Goal: Information Seeking & Learning: Learn about a topic

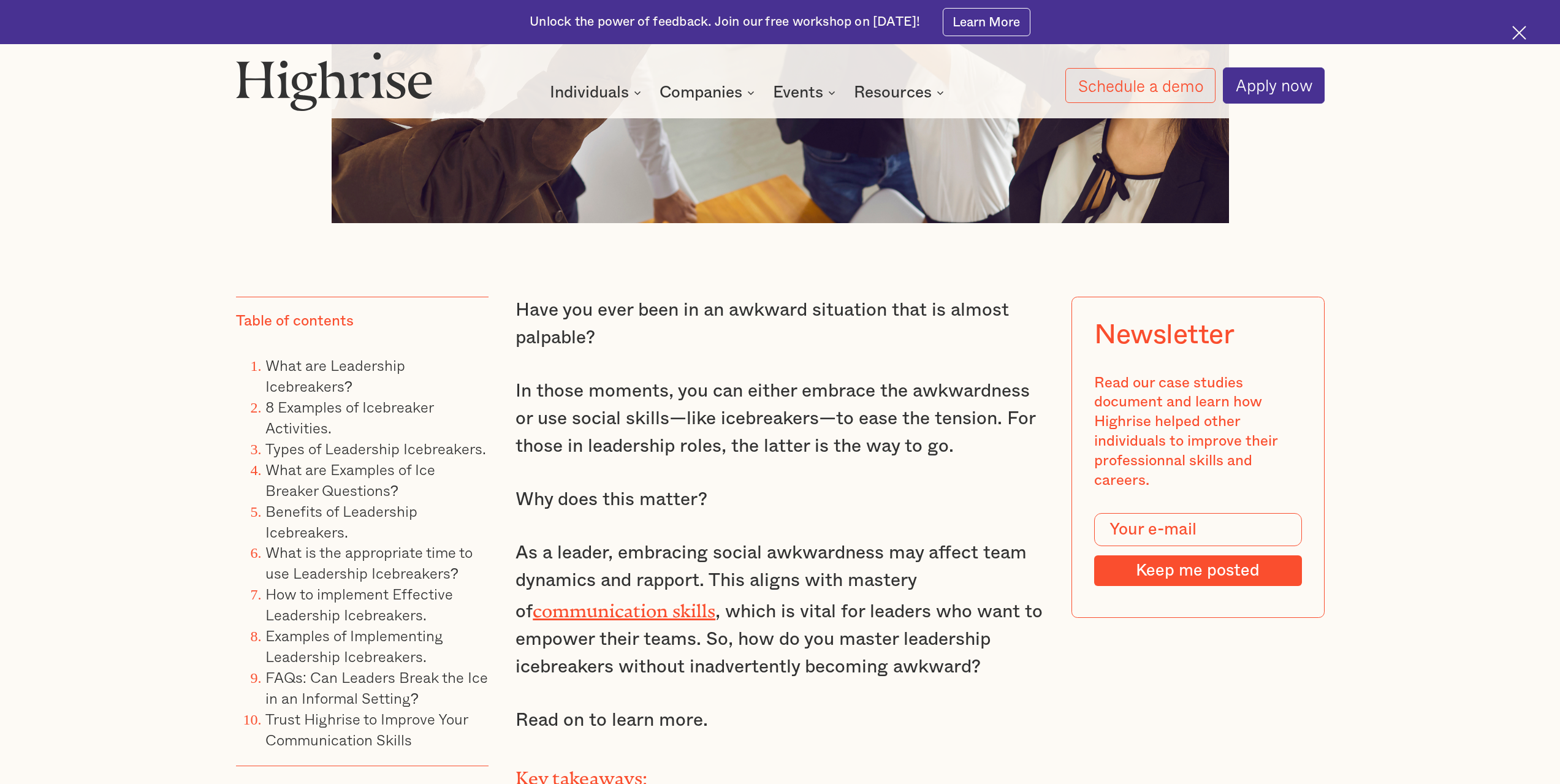
scroll to position [981, 0]
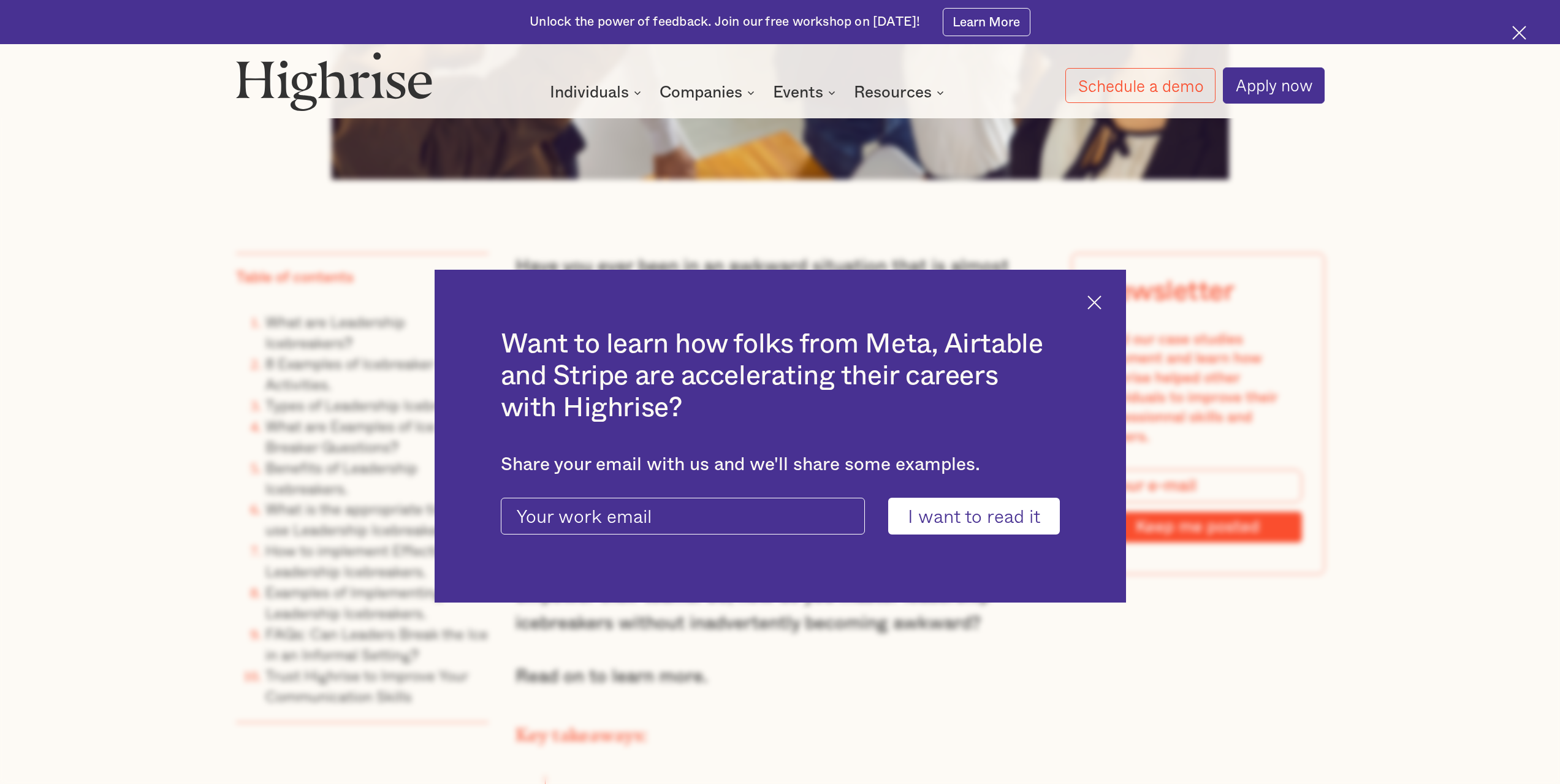
click at [1096, 300] on img at bounding box center [1094, 302] width 14 height 14
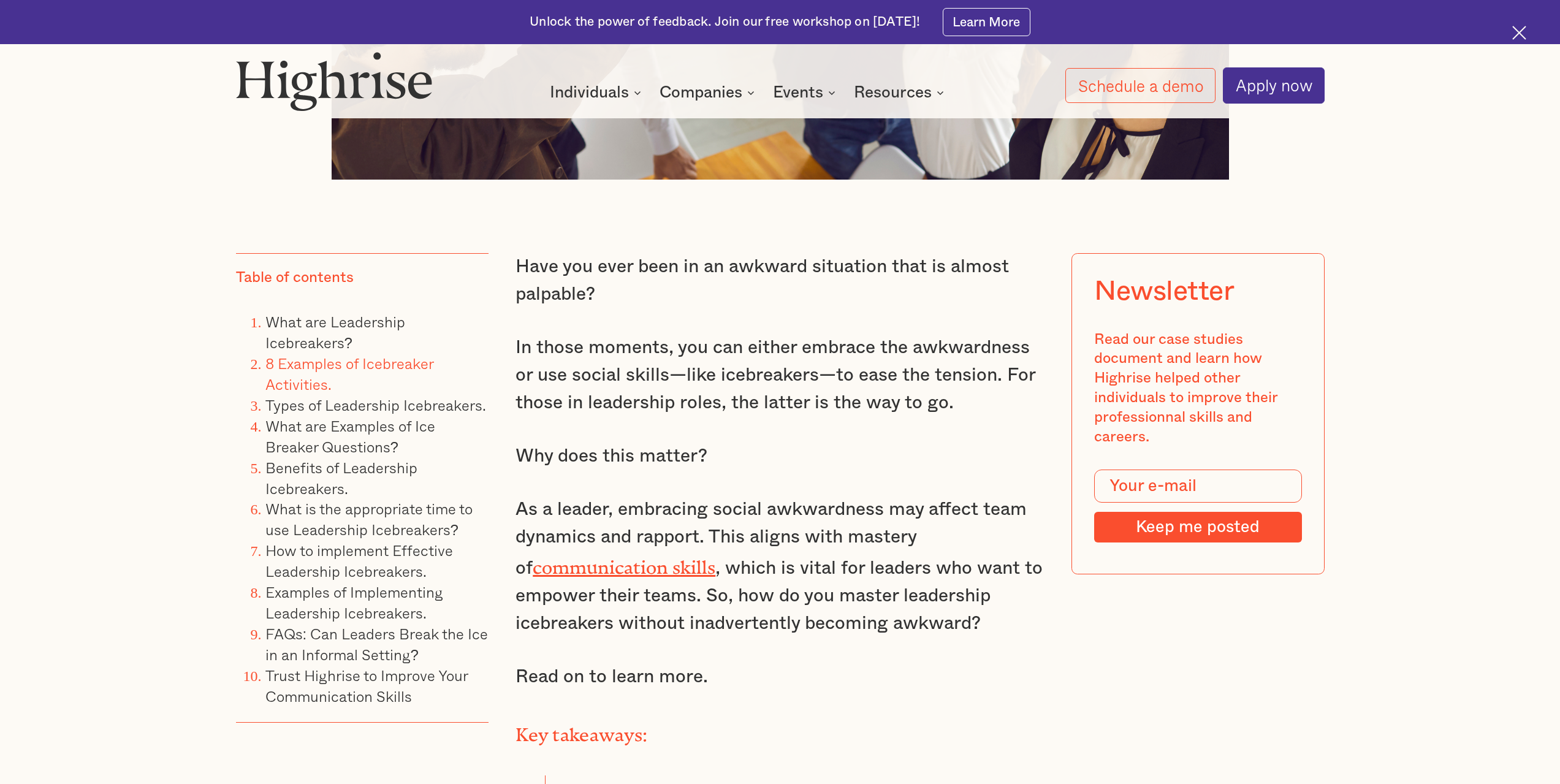
click at [334, 359] on link "8 Examples of Icebreaker Activities." at bounding box center [350, 374] width 168 height 44
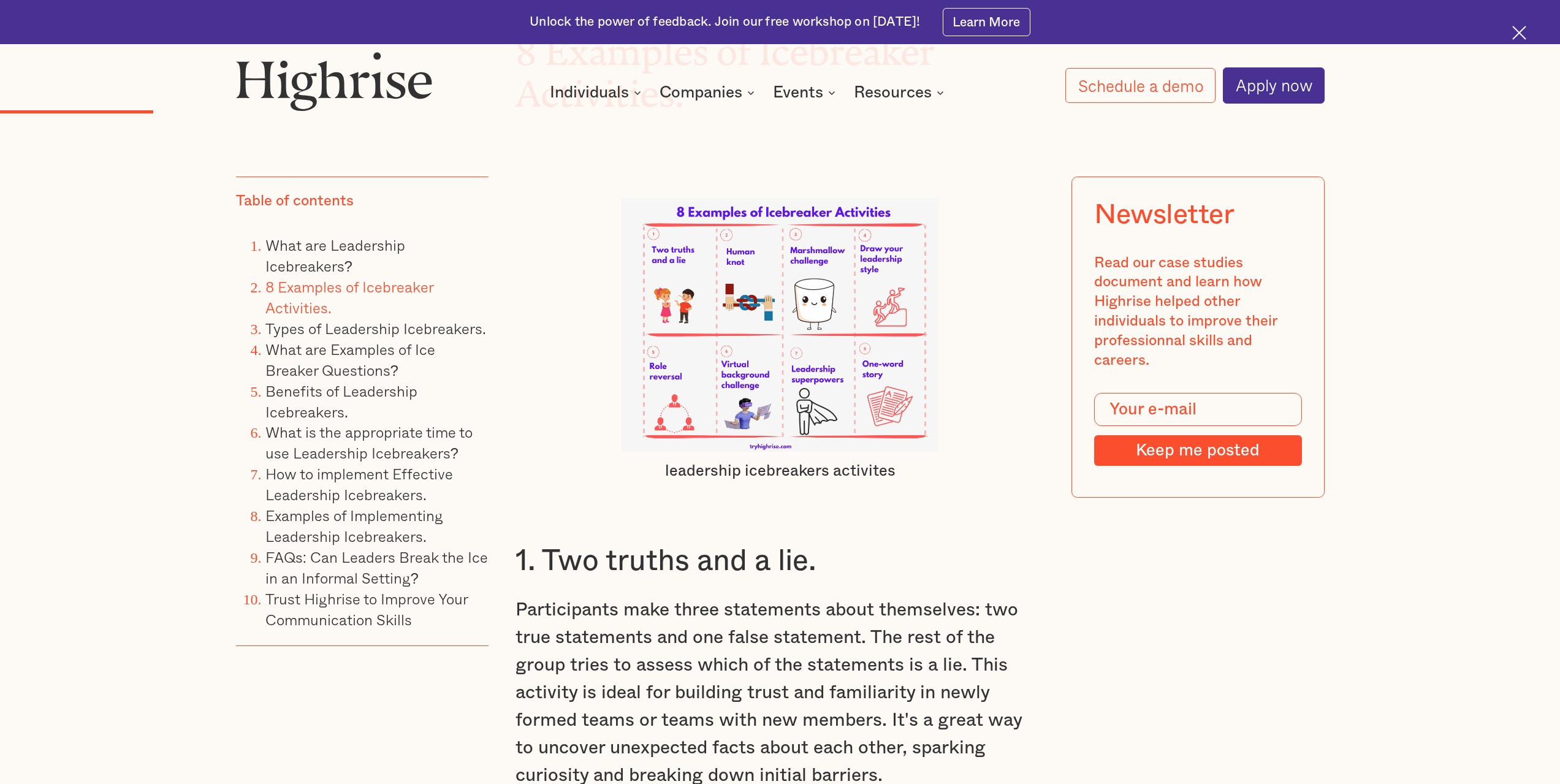
scroll to position [3310, 0]
click at [881, 277] on img at bounding box center [780, 323] width 317 height 254
click at [881, 258] on img at bounding box center [780, 323] width 317 height 254
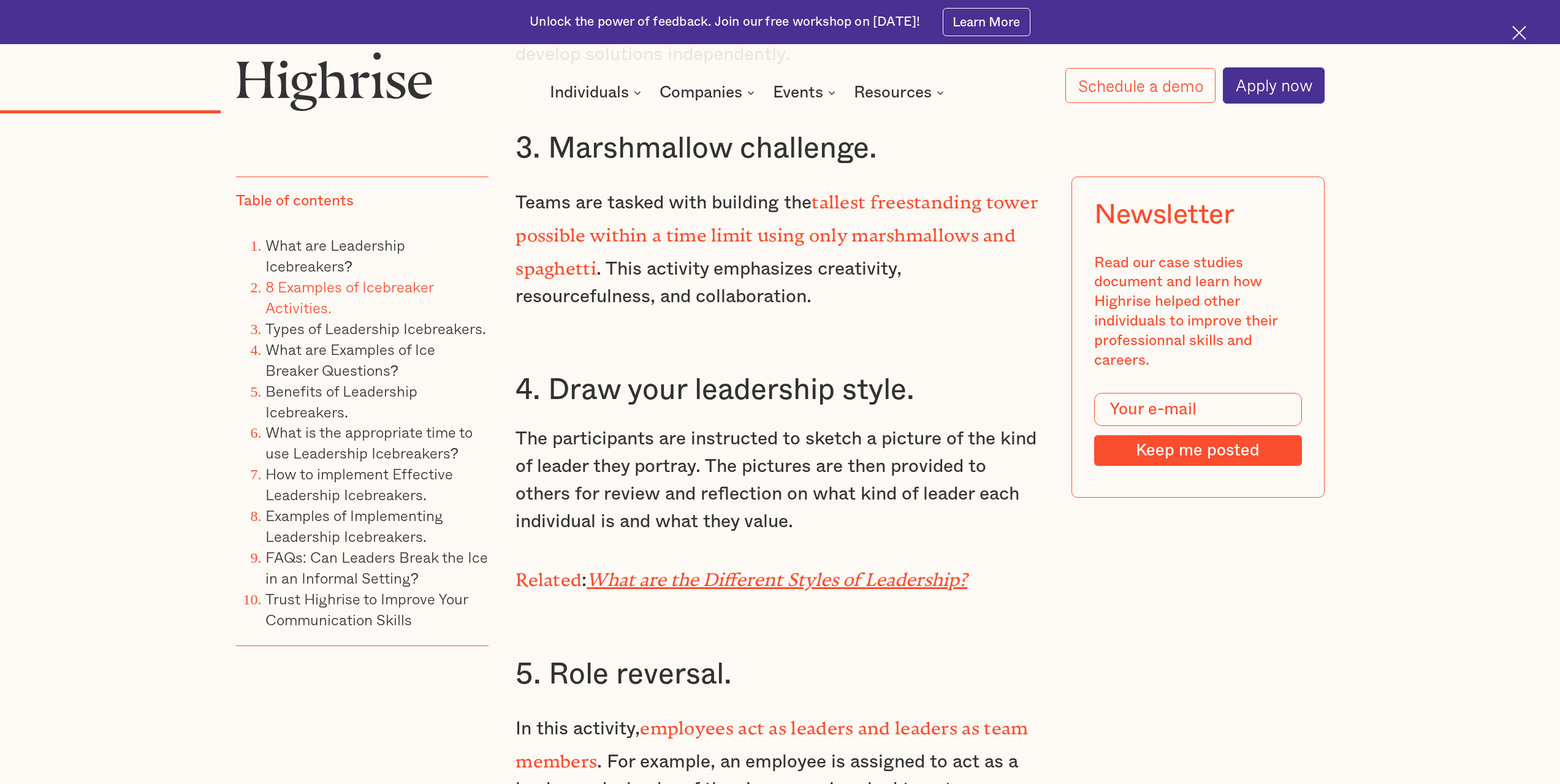
scroll to position [4474, 0]
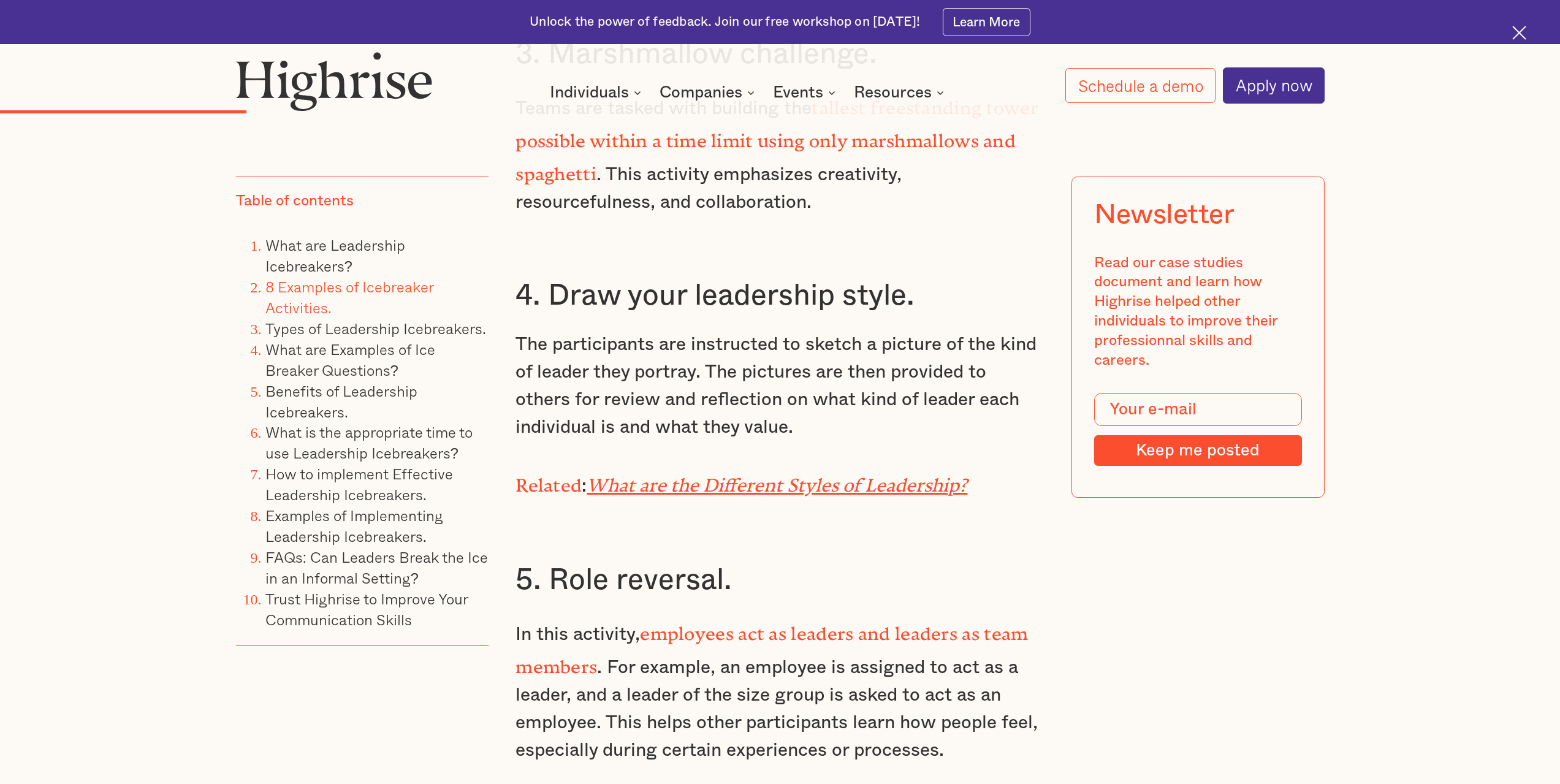
click at [680, 477] on em "What are the Different Styles of Leadership?" at bounding box center [777, 481] width 381 height 13
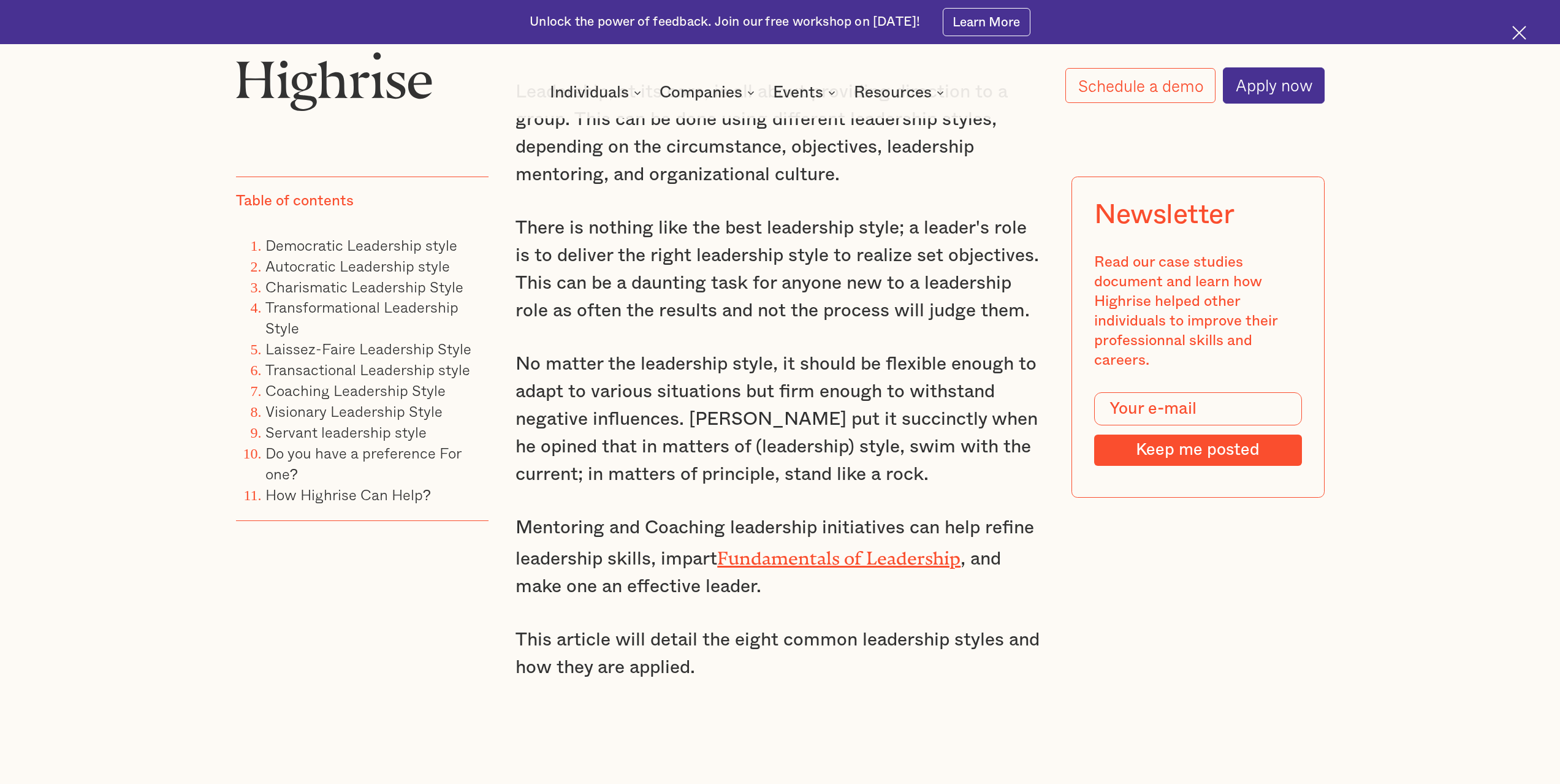
scroll to position [1165, 0]
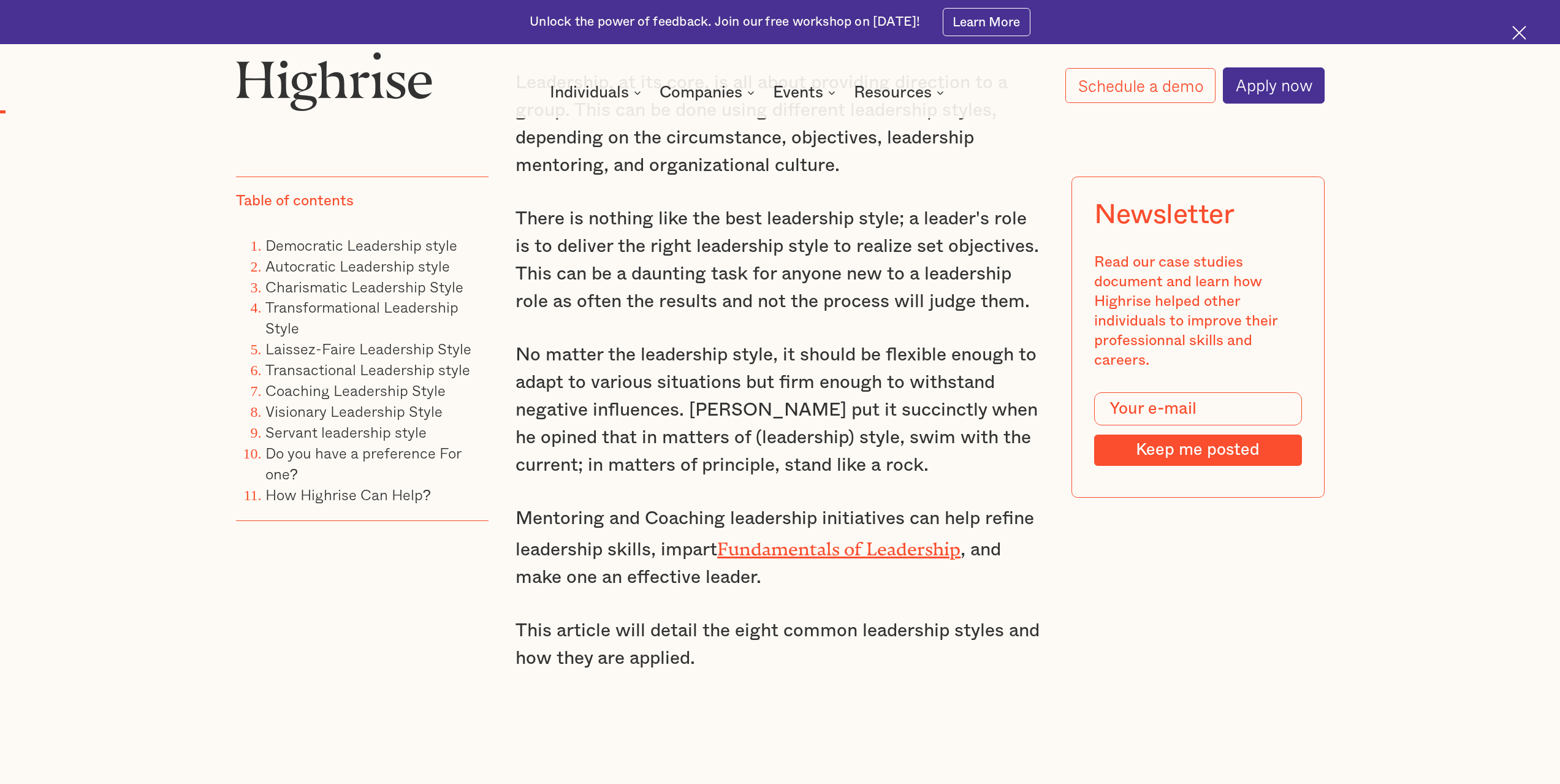
click at [810, 551] on link "Fundamentals of Leadership" at bounding box center [839, 544] width 243 height 13
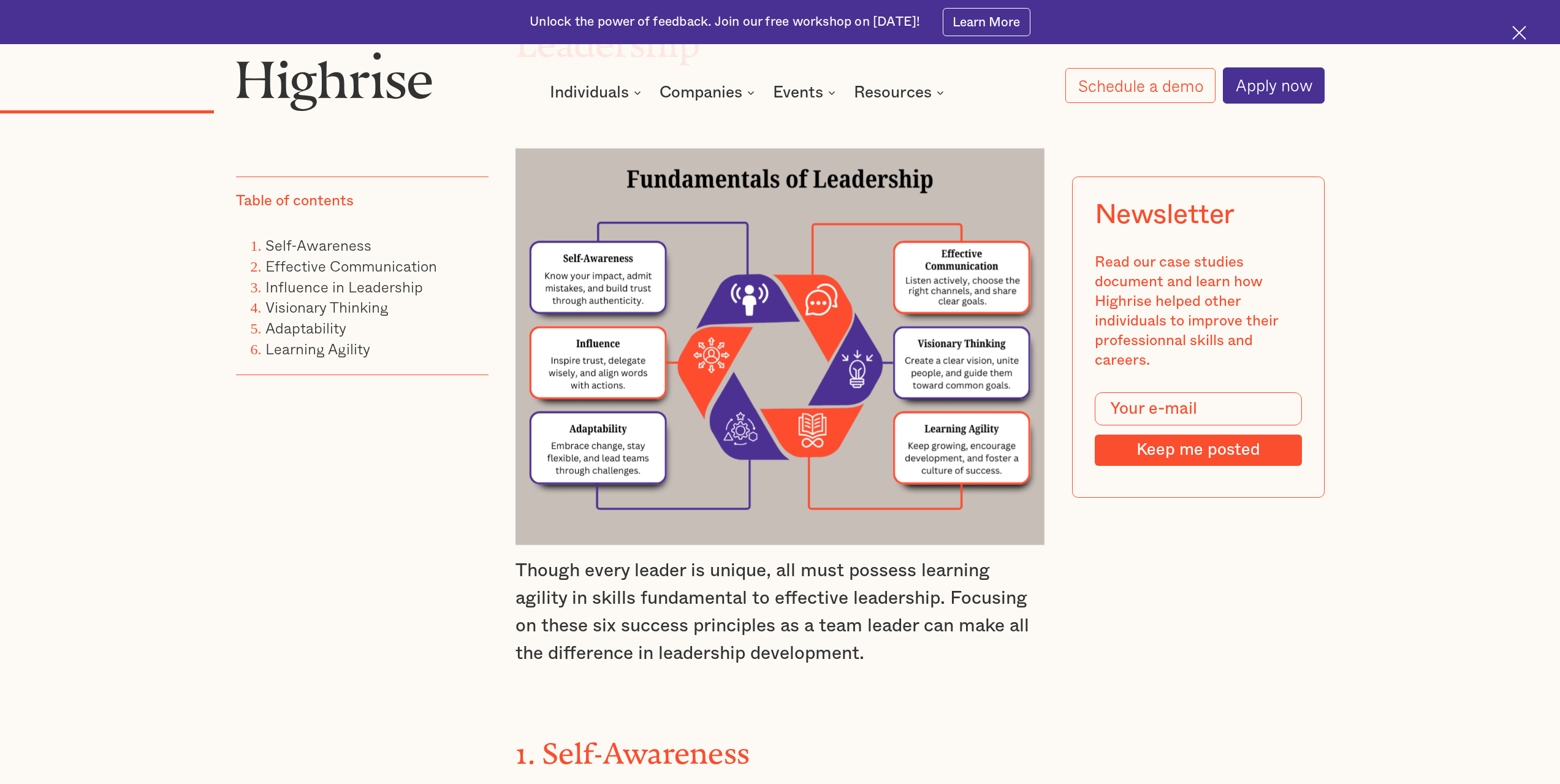
scroll to position [1777, 0]
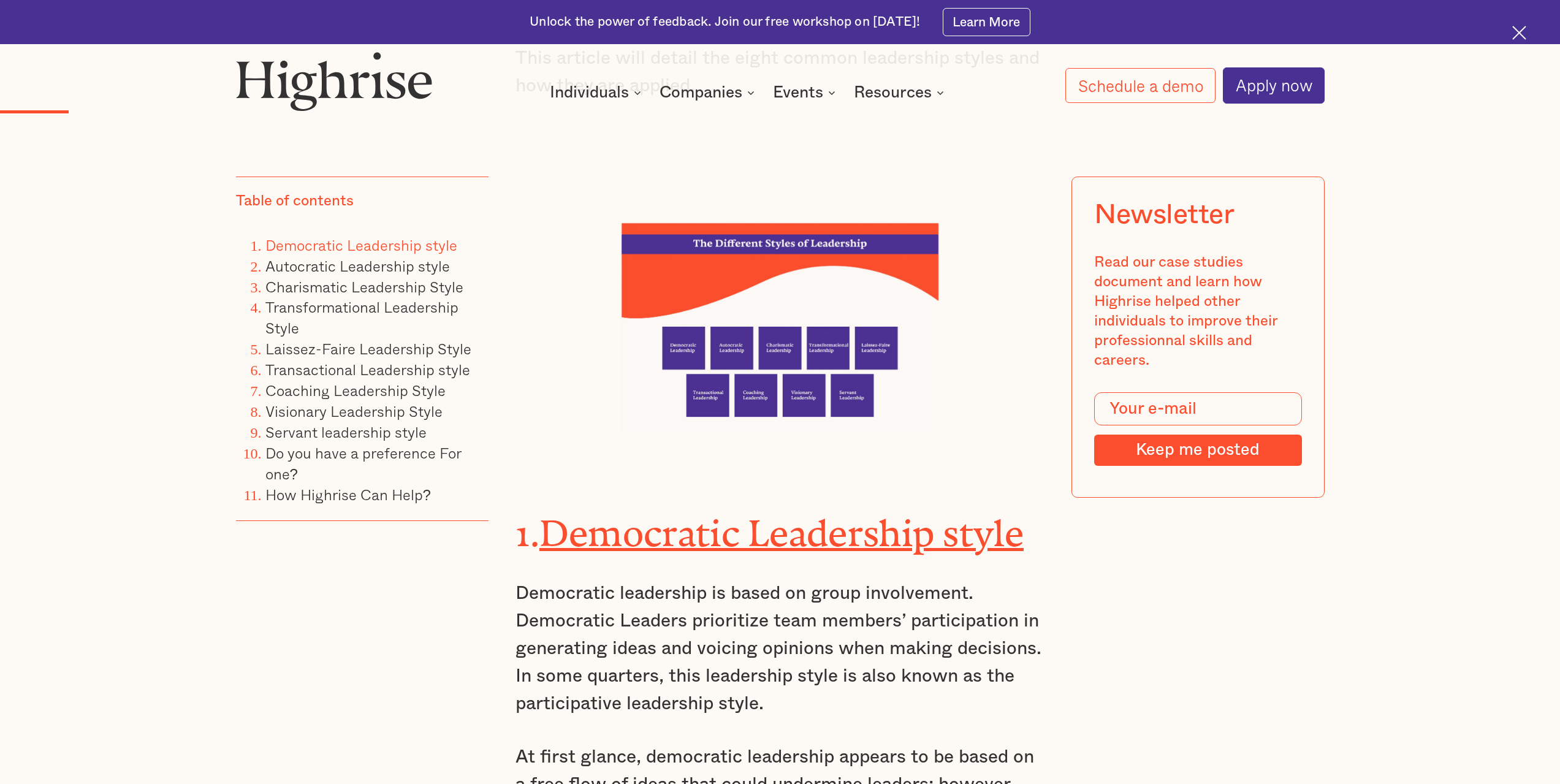
scroll to position [1961, 0]
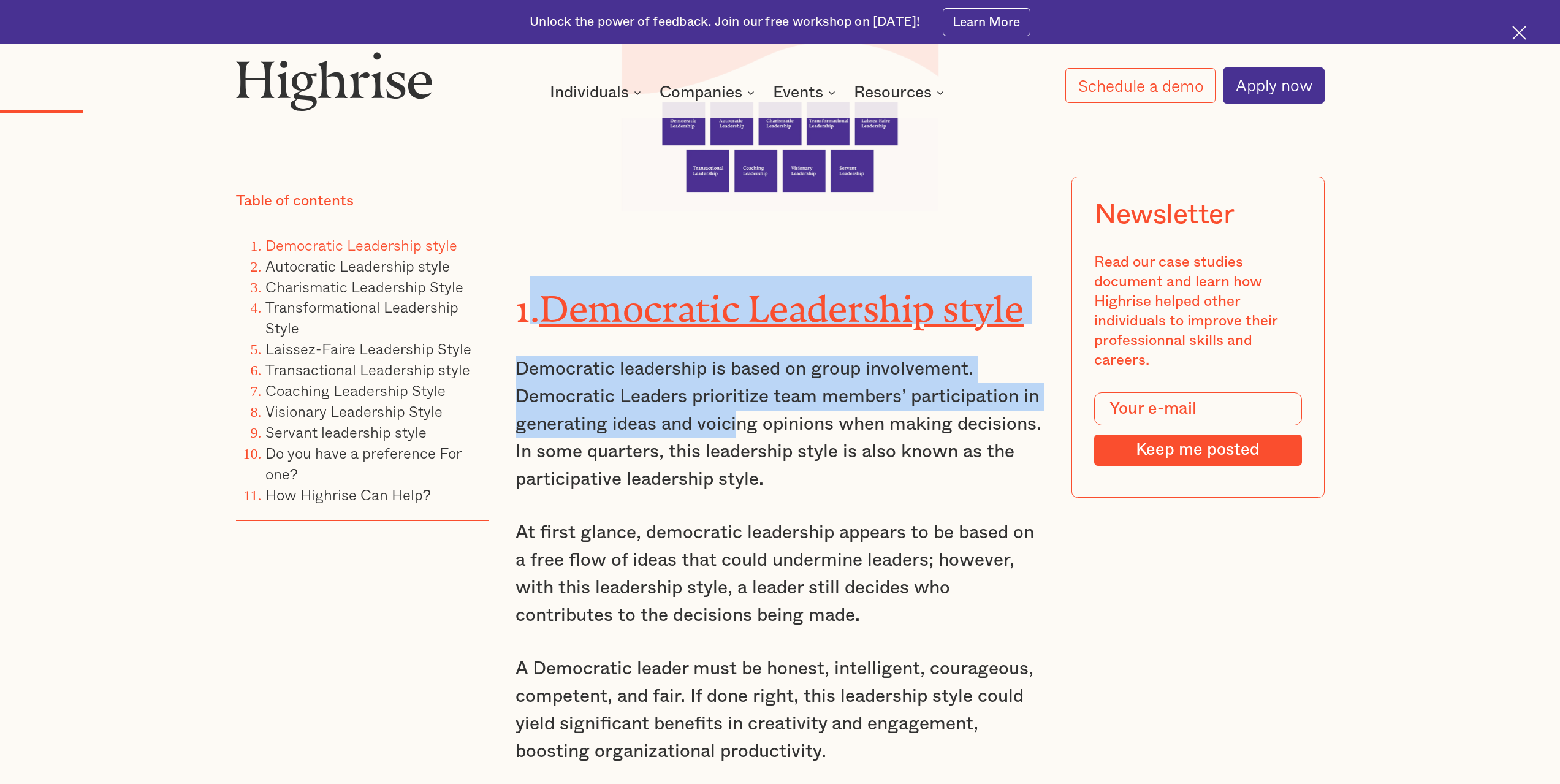
drag, startPoint x: 531, startPoint y: 258, endPoint x: 736, endPoint y: 411, distance: 255.8
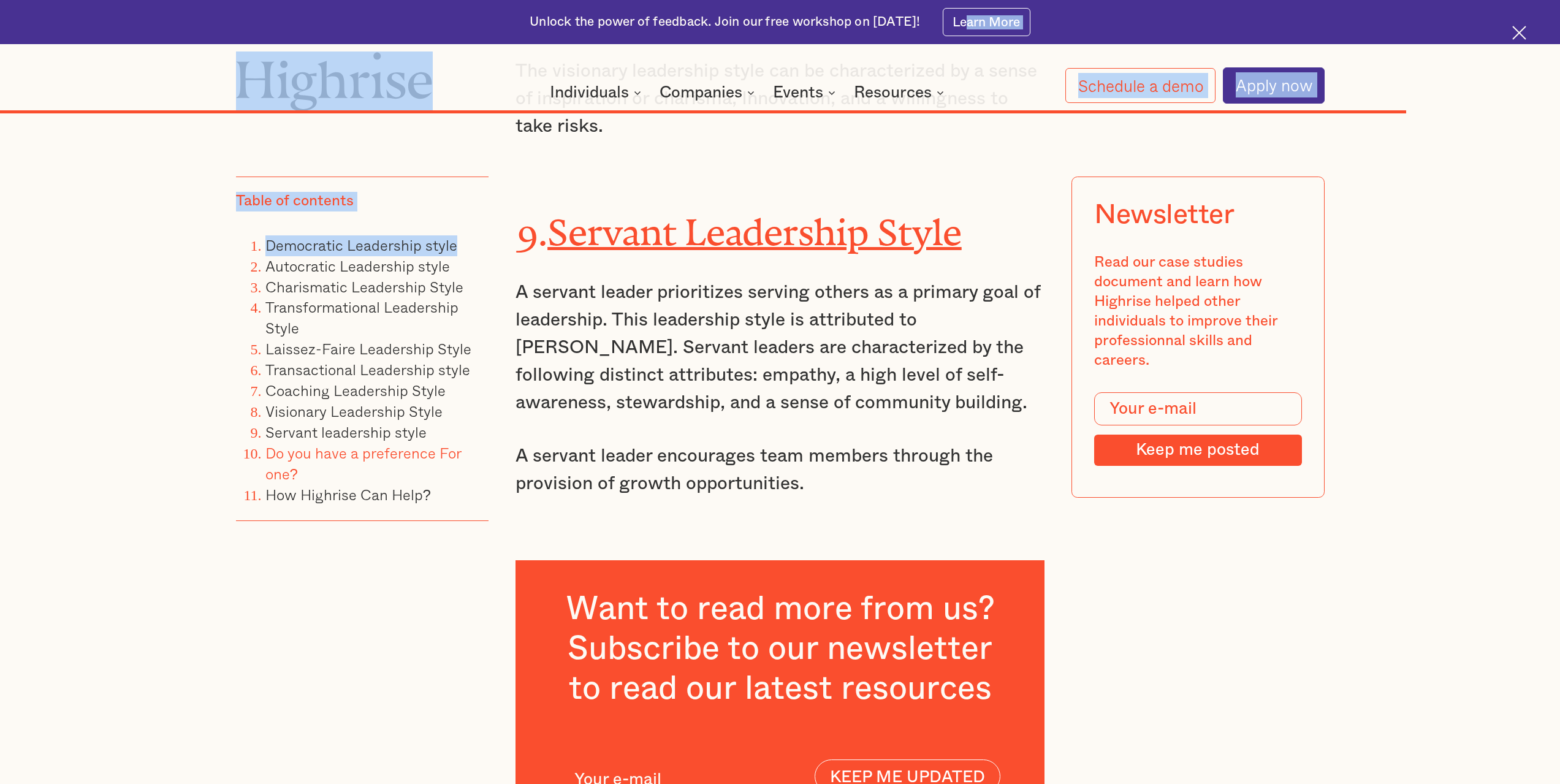
scroll to position [15127, 0]
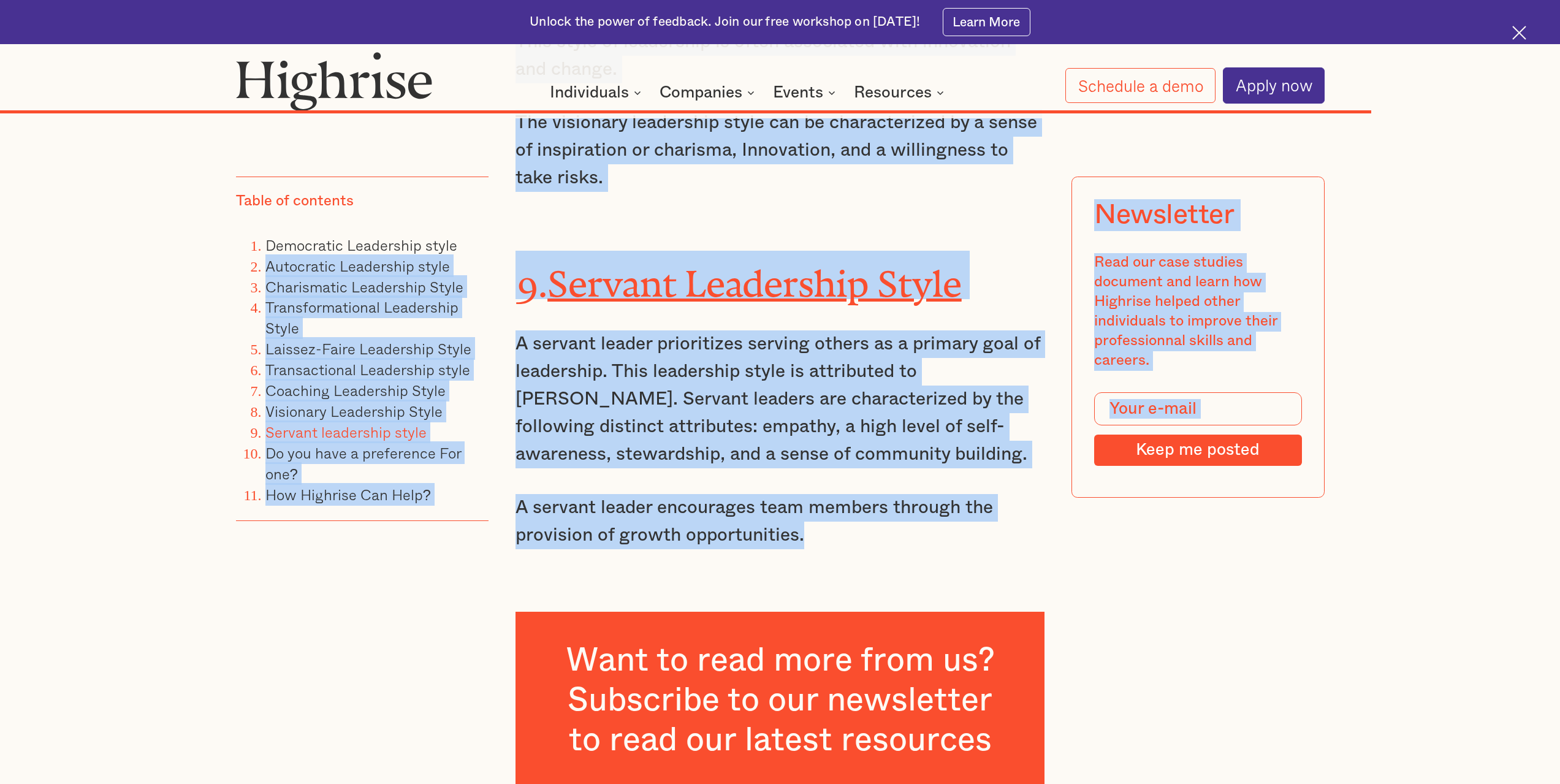
drag, startPoint x: 487, startPoint y: 247, endPoint x: 949, endPoint y: 432, distance: 497.7
copy div "Autocratic Leadership style Charismatic Leadership Style Transformational Leade…"
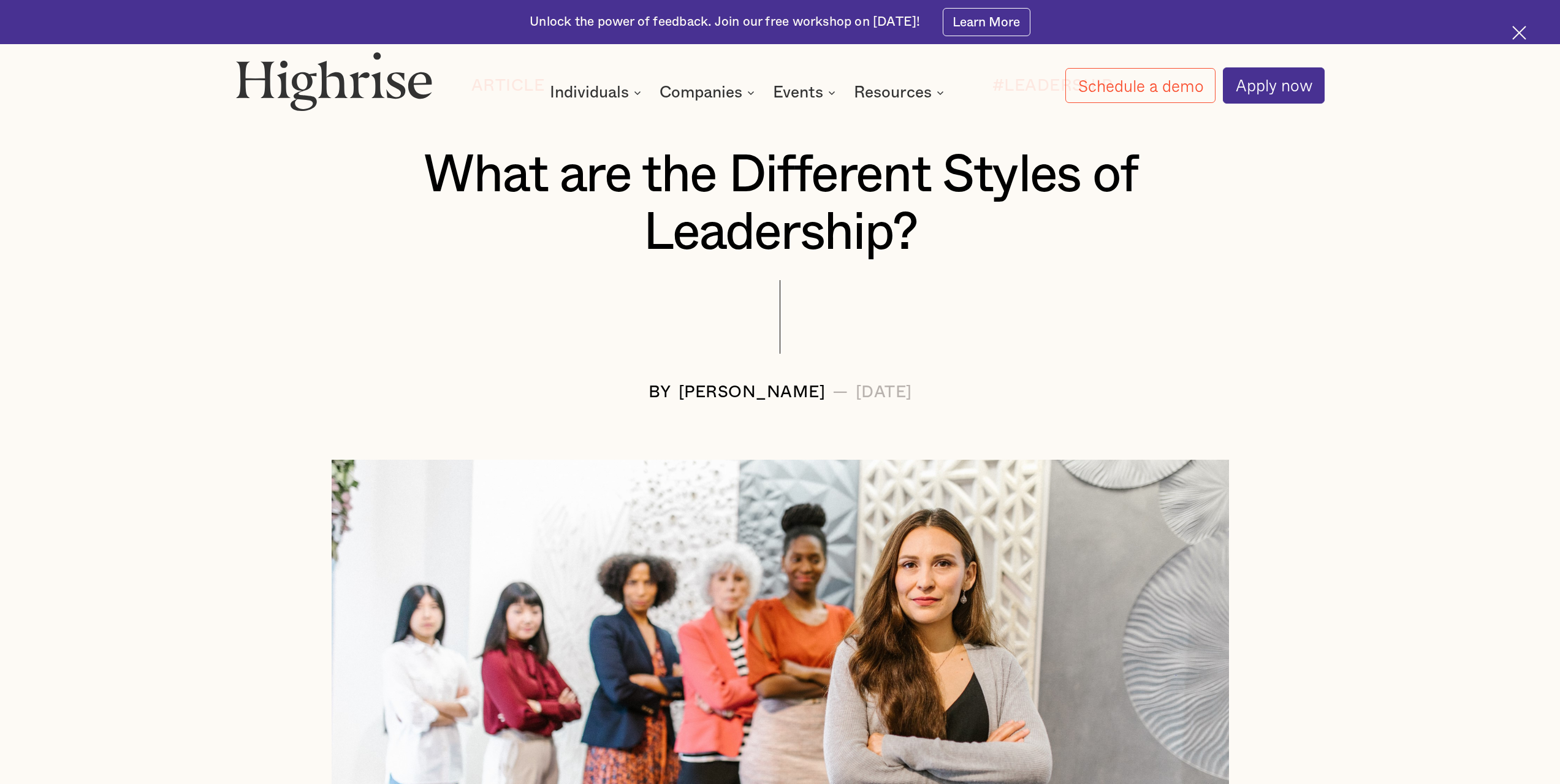
scroll to position [245, 0]
